Goal: Transaction & Acquisition: Subscribe to service/newsletter

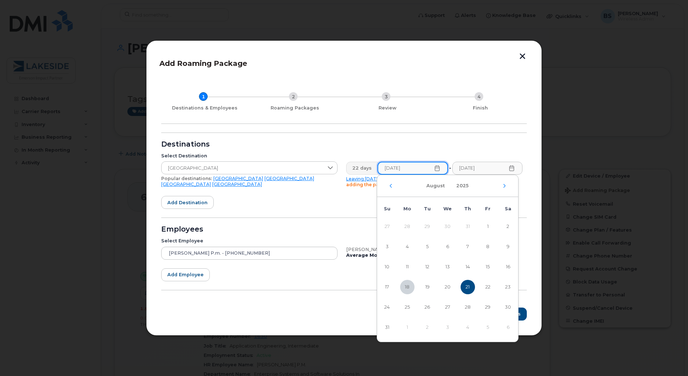
click at [396, 169] on input "[DATE]" at bounding box center [413, 168] width 71 height 13
click at [468, 286] on span "21" at bounding box center [468, 287] width 14 height 14
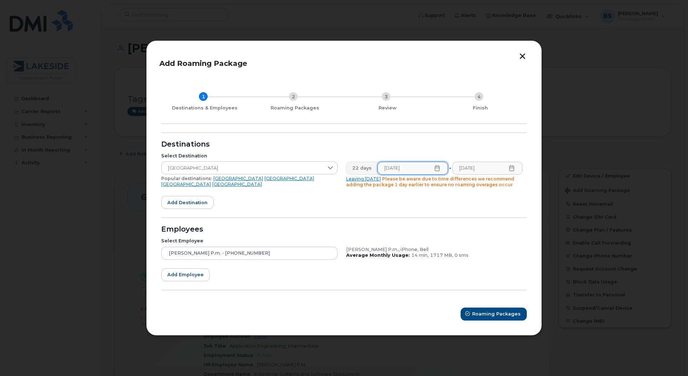
click at [509, 165] on icon at bounding box center [512, 168] width 6 height 6
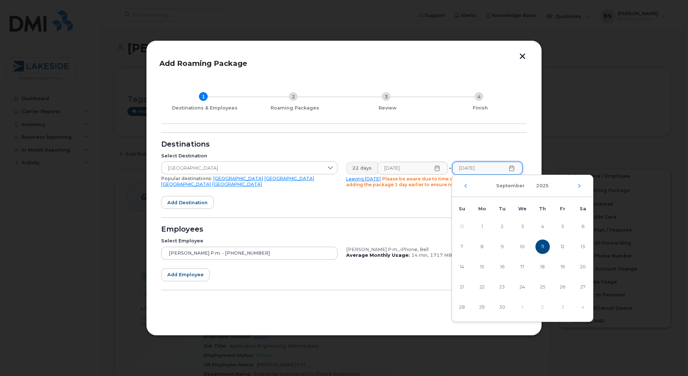
click at [539, 250] on span "11" at bounding box center [543, 246] width 14 height 14
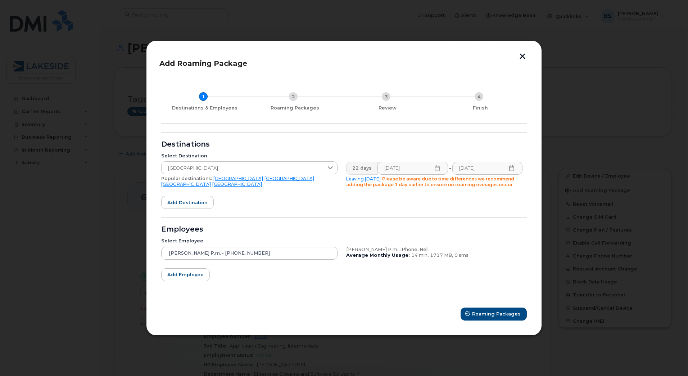
click at [523, 153] on div "Select Destination [GEOGRAPHIC_DATA] Popular destinations: [GEOGRAPHIC_DATA] [G…" at bounding box center [342, 170] width 370 height 43
click at [503, 315] on span "Roaming Packages" at bounding box center [497, 313] width 49 height 7
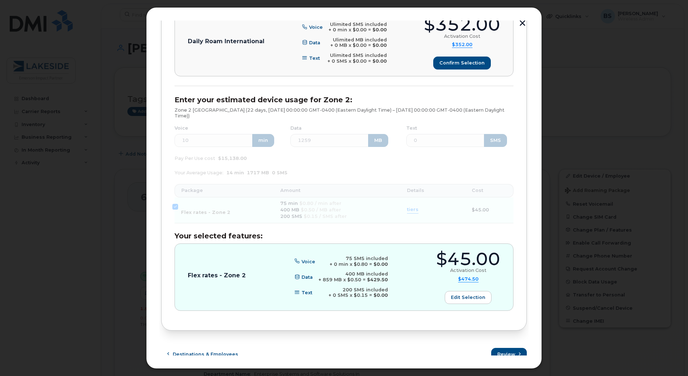
scroll to position [279, 0]
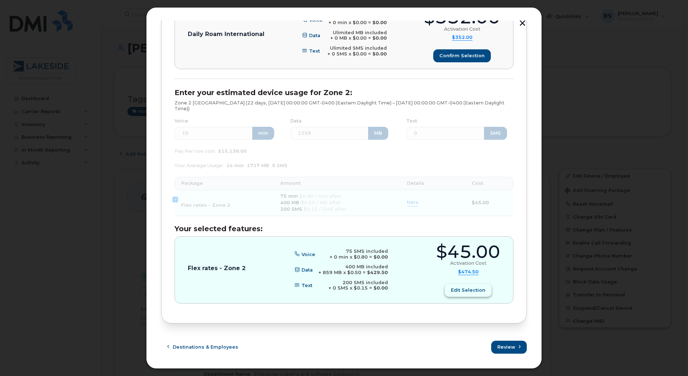
click at [473, 294] on button "Edit selection" at bounding box center [468, 290] width 47 height 13
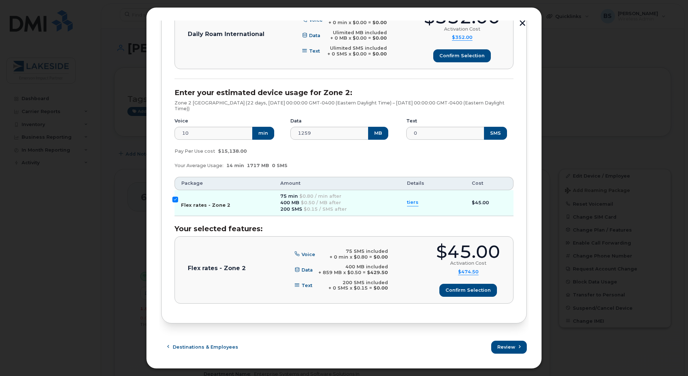
click at [175, 199] on input "Flex rates - Zone 2" at bounding box center [175, 200] width 6 height 6
checkbox input "false"
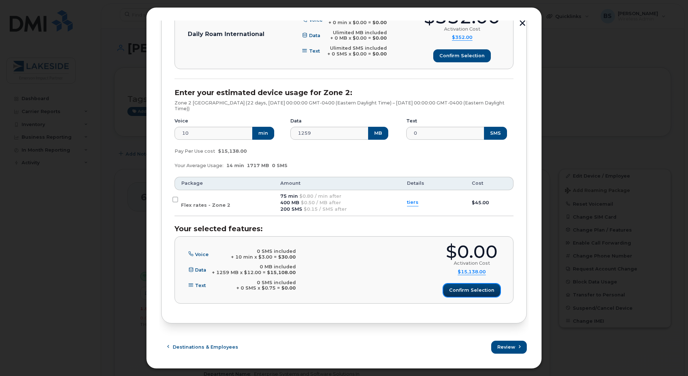
click at [466, 292] on span "Confirm selection" at bounding box center [471, 290] width 45 height 7
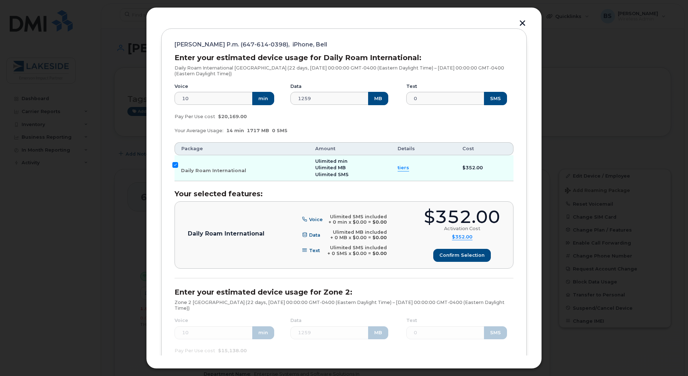
scroll to position [79, 0]
click at [463, 252] on button "Confirm selection" at bounding box center [462, 256] width 57 height 13
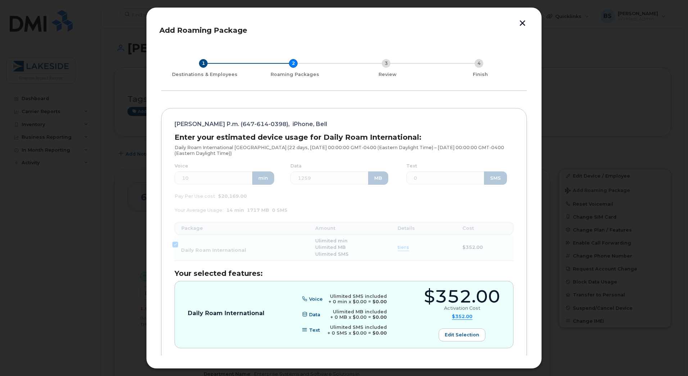
scroll to position [279, 0]
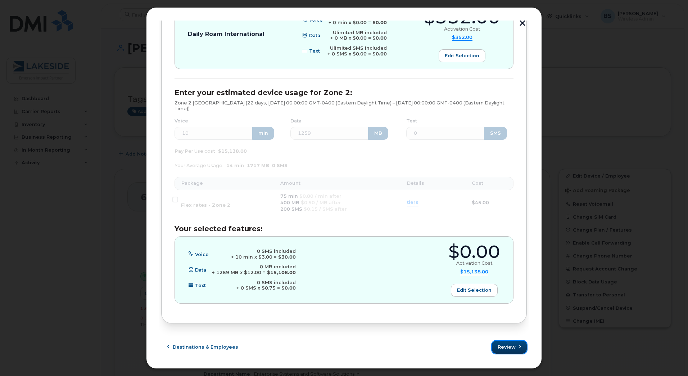
click at [499, 346] on span "Review" at bounding box center [507, 347] width 18 height 7
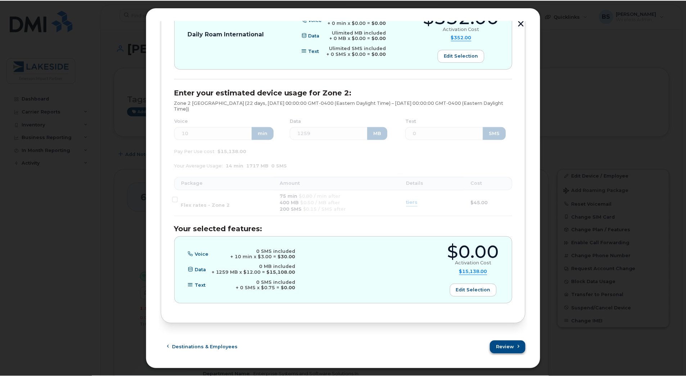
scroll to position [0, 0]
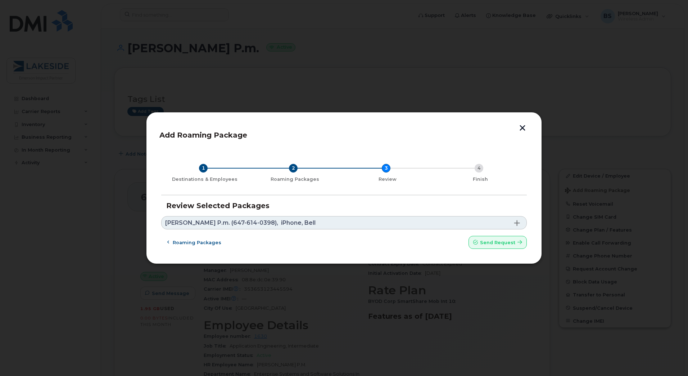
click at [320, 226] on link "[PERSON_NAME] P.m. (647-614-0398), iPhone, Bell" at bounding box center [344, 222] width 366 height 13
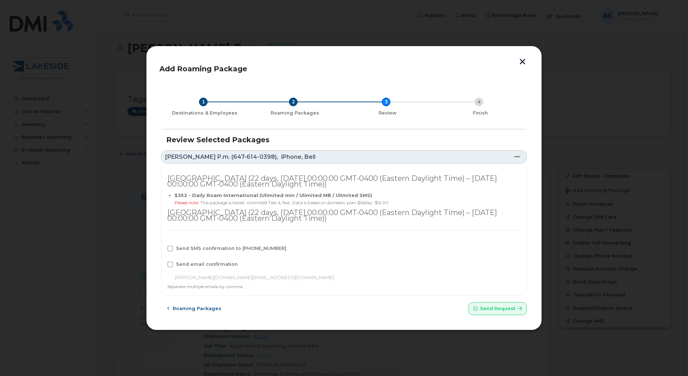
click at [190, 248] on span "Send SMS confirmation to [PHONE_NUMBER]" at bounding box center [231, 248] width 111 height 5
click at [162, 248] on input "Send SMS confirmation to [PHONE_NUMBER]" at bounding box center [161, 248] width 4 height 4
checkbox input "true"
click at [194, 266] on span "Send email confirmation" at bounding box center [207, 263] width 62 height 5
click at [162, 265] on input "Send email confirmation" at bounding box center [161, 263] width 4 height 4
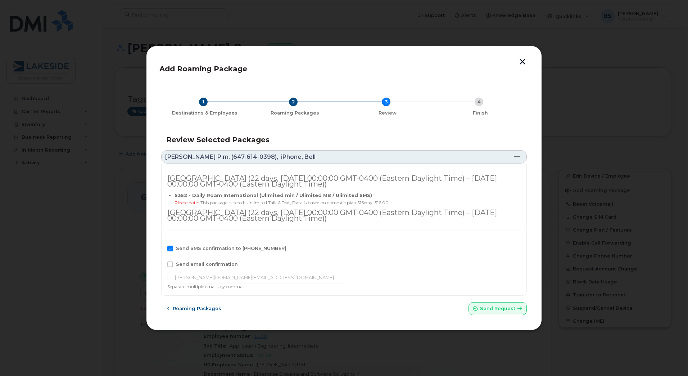
checkbox input "true"
click at [513, 309] on span "Send request" at bounding box center [497, 308] width 35 height 7
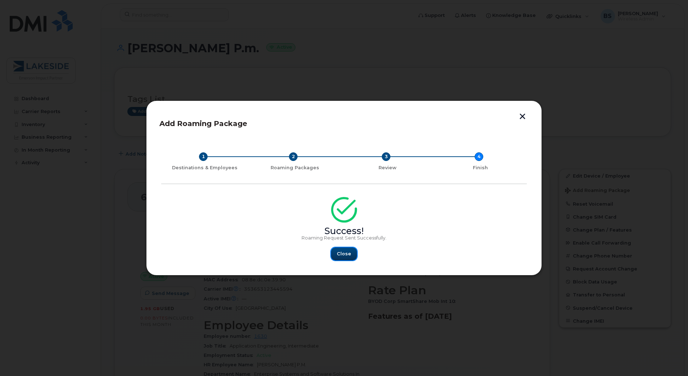
click at [350, 252] on span "Close" at bounding box center [344, 253] width 14 height 7
